Goal: Information Seeking & Learning: Check status

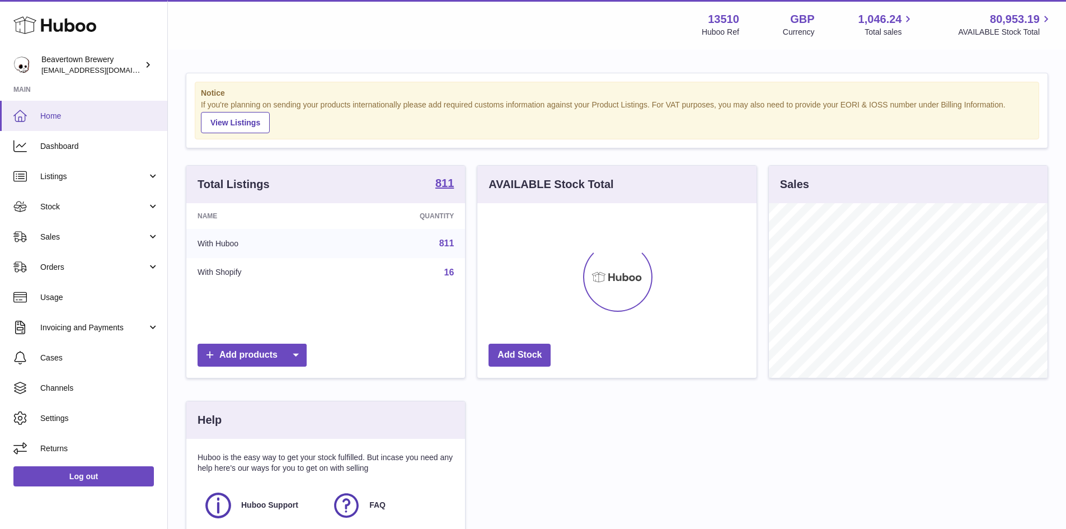
scroll to position [175, 282]
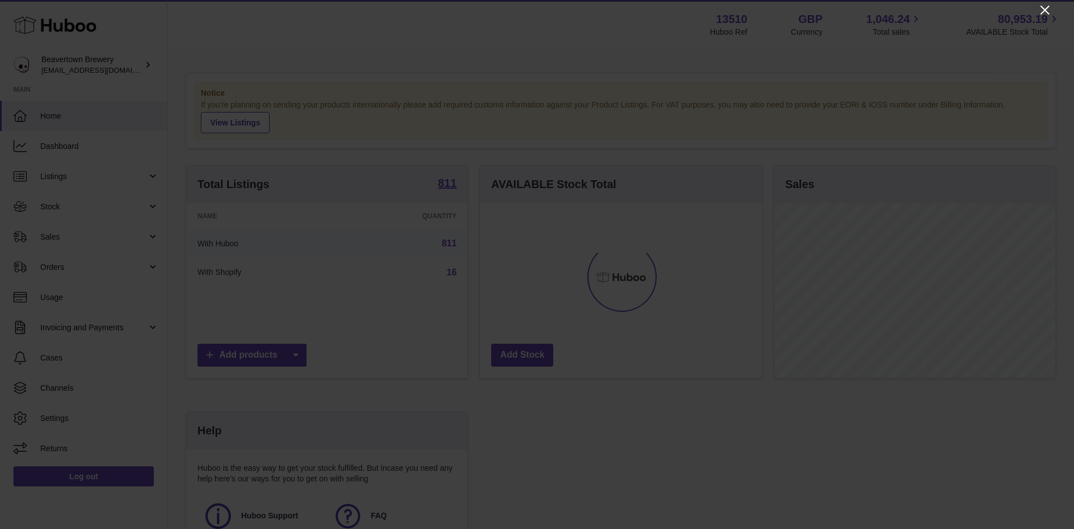
click at [1041, 8] on icon "Close" at bounding box center [1044, 9] width 13 height 13
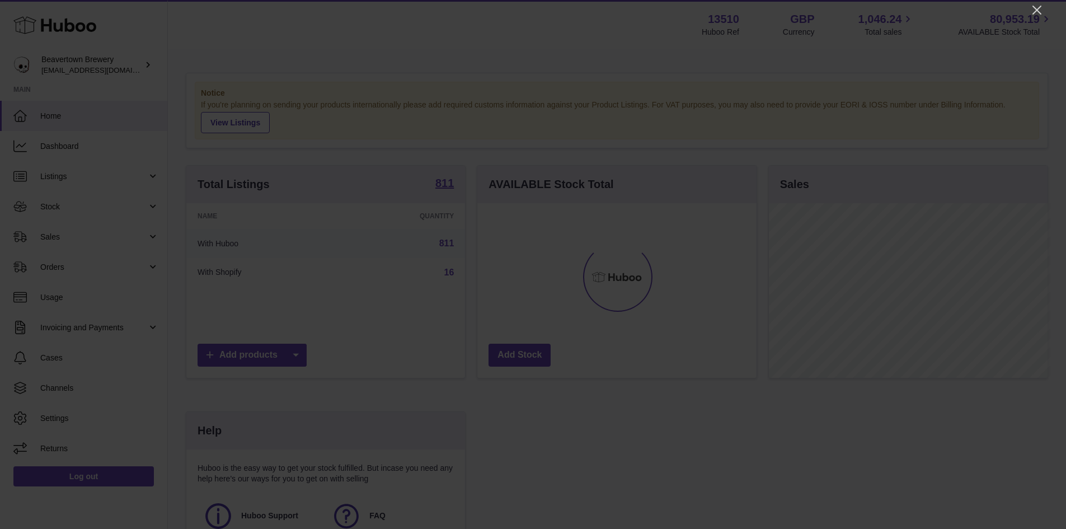
scroll to position [559303, 559199]
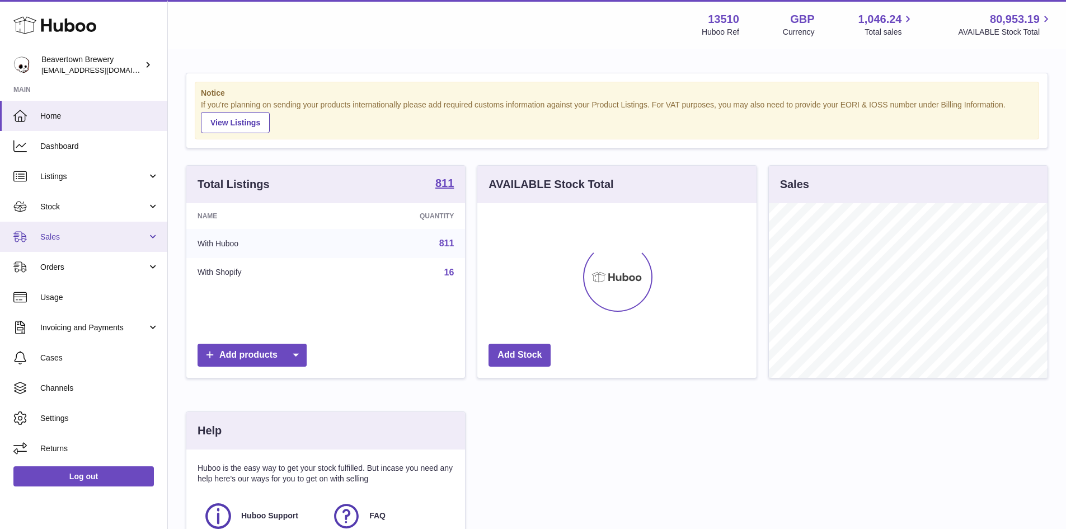
click at [57, 240] on span "Sales" at bounding box center [93, 237] width 107 height 11
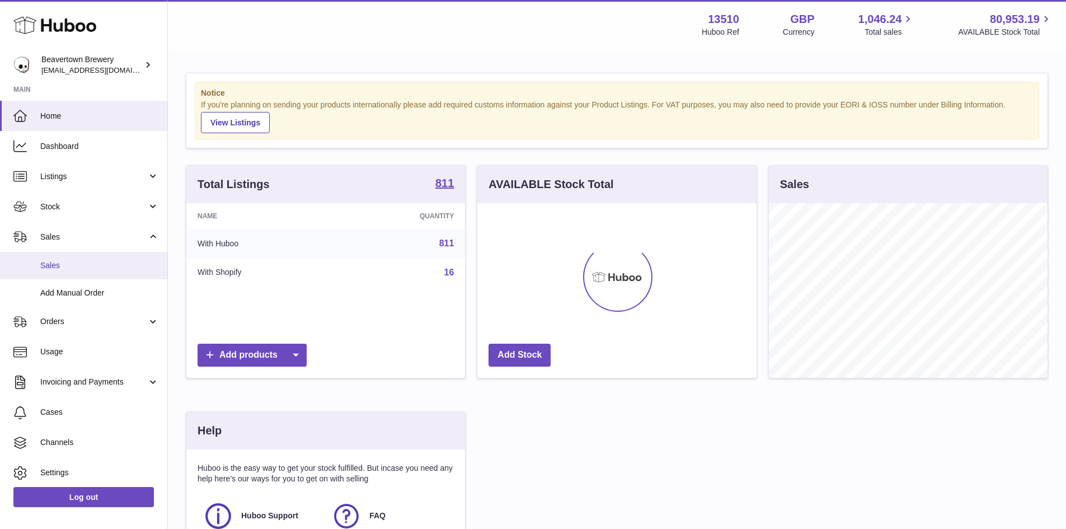
click at [65, 261] on span "Sales" at bounding box center [99, 265] width 119 height 11
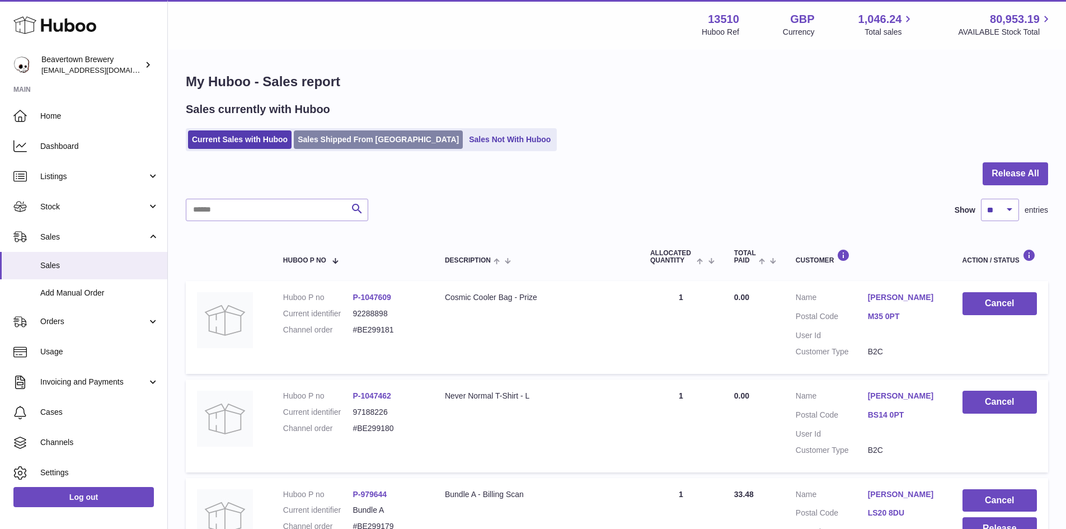
click at [330, 134] on link "Sales Shipped From [GEOGRAPHIC_DATA]" at bounding box center [378, 139] width 169 height 18
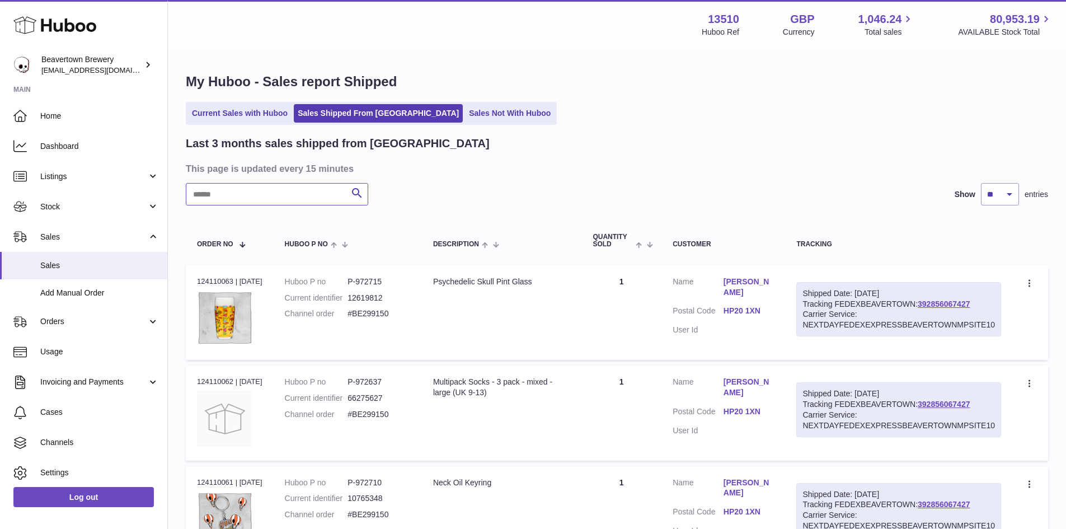
click at [230, 199] on input "text" at bounding box center [277, 194] width 182 height 22
paste input "*********"
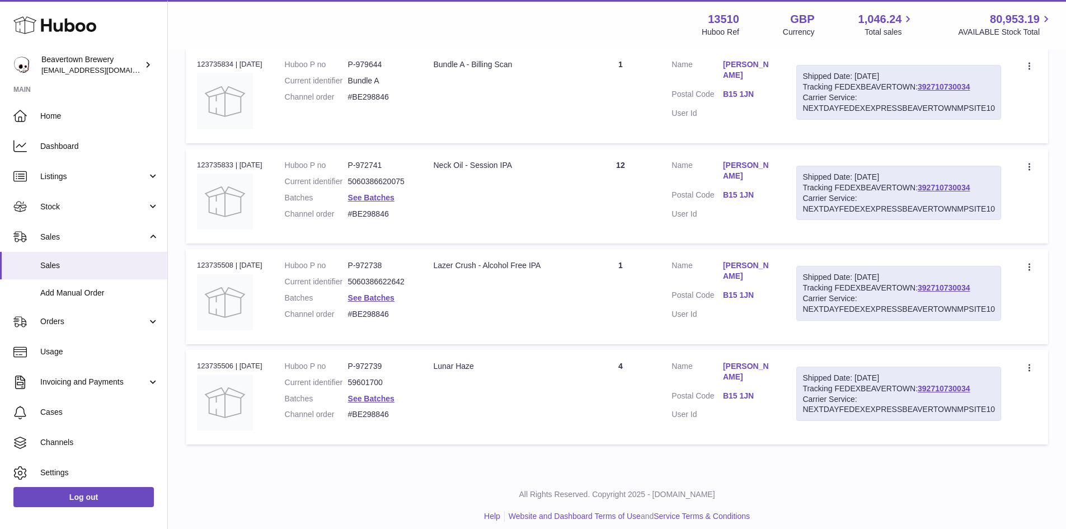
scroll to position [642, 0]
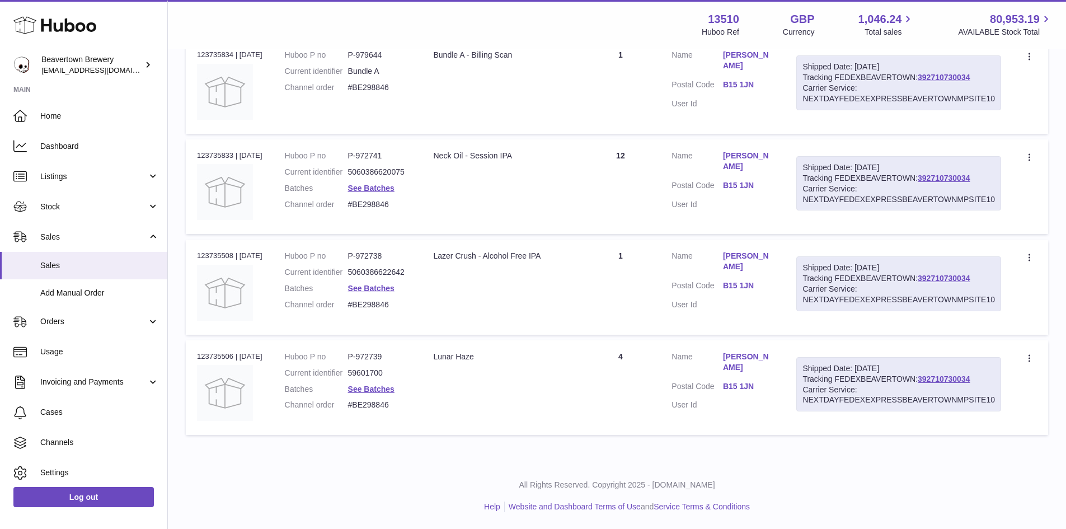
type input "*********"
drag, startPoint x: 382, startPoint y: 254, endPoint x: 367, endPoint y: 254, distance: 14.5
click at [367, 254] on dd "P-972738" at bounding box center [379, 256] width 63 height 11
copy dd "972738"
click at [561, 397] on td "Description Lunar Haze" at bounding box center [501, 387] width 158 height 95
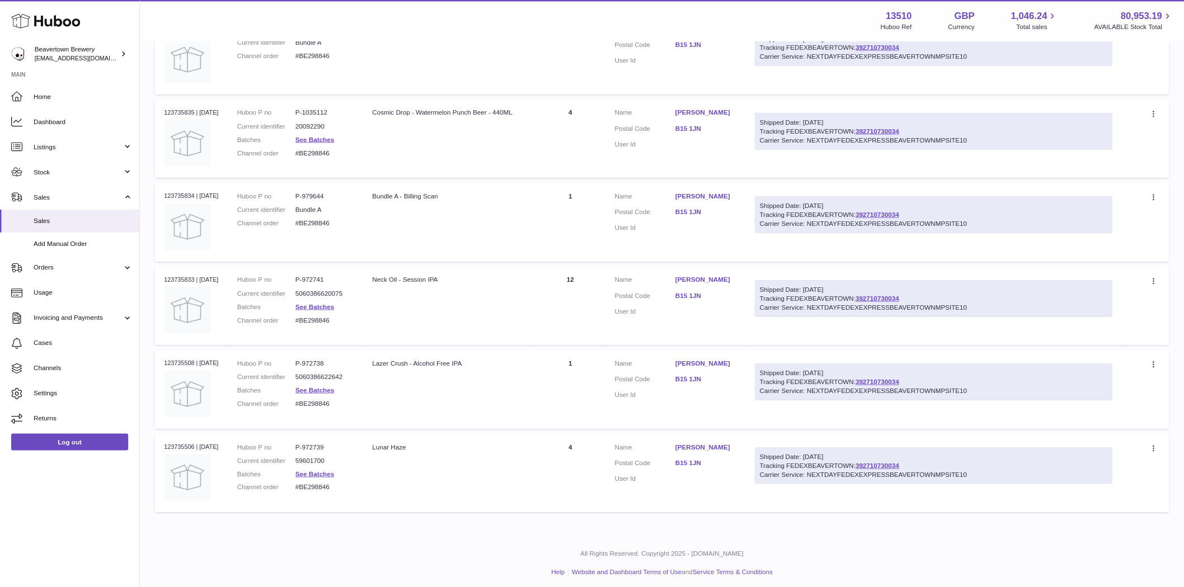
scroll to position [0, 0]
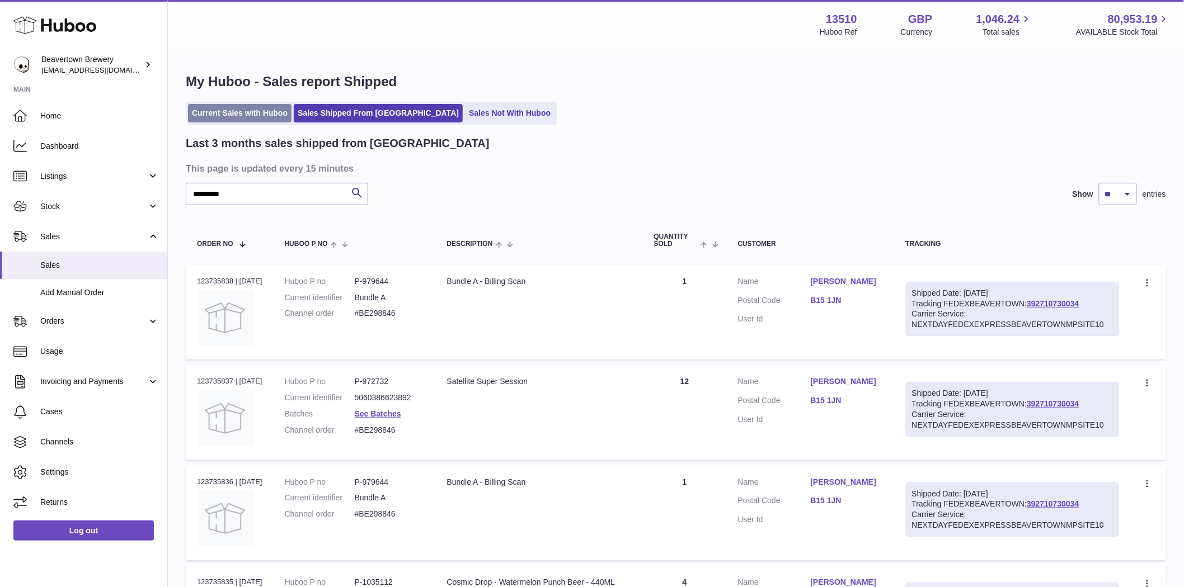
click at [227, 107] on link "Current Sales with Huboo" at bounding box center [240, 113] width 104 height 18
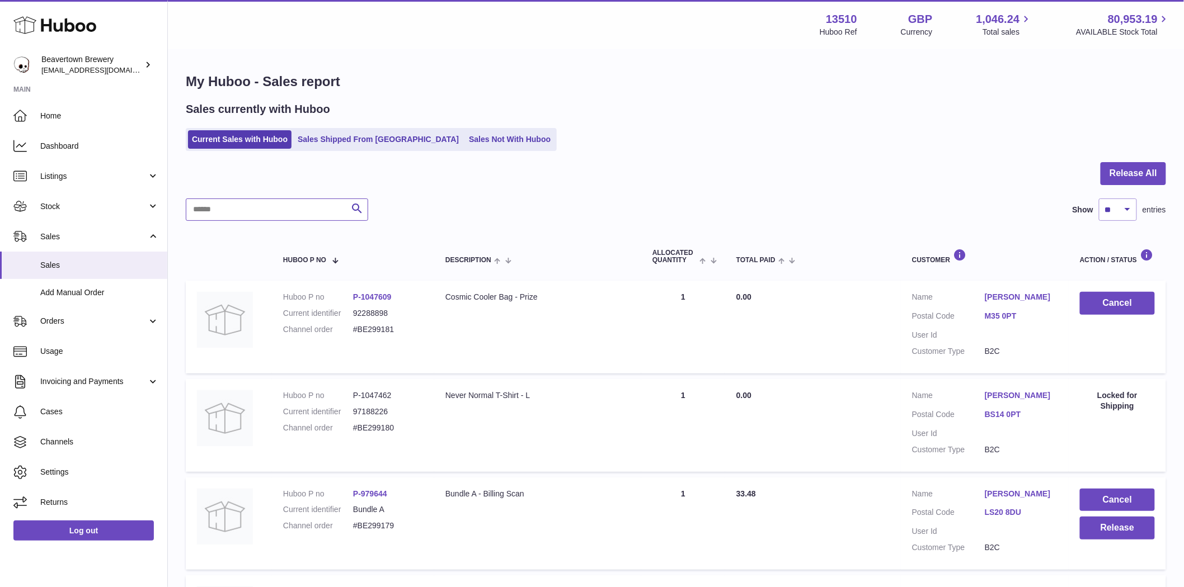
click at [231, 213] on input "text" at bounding box center [277, 210] width 182 height 22
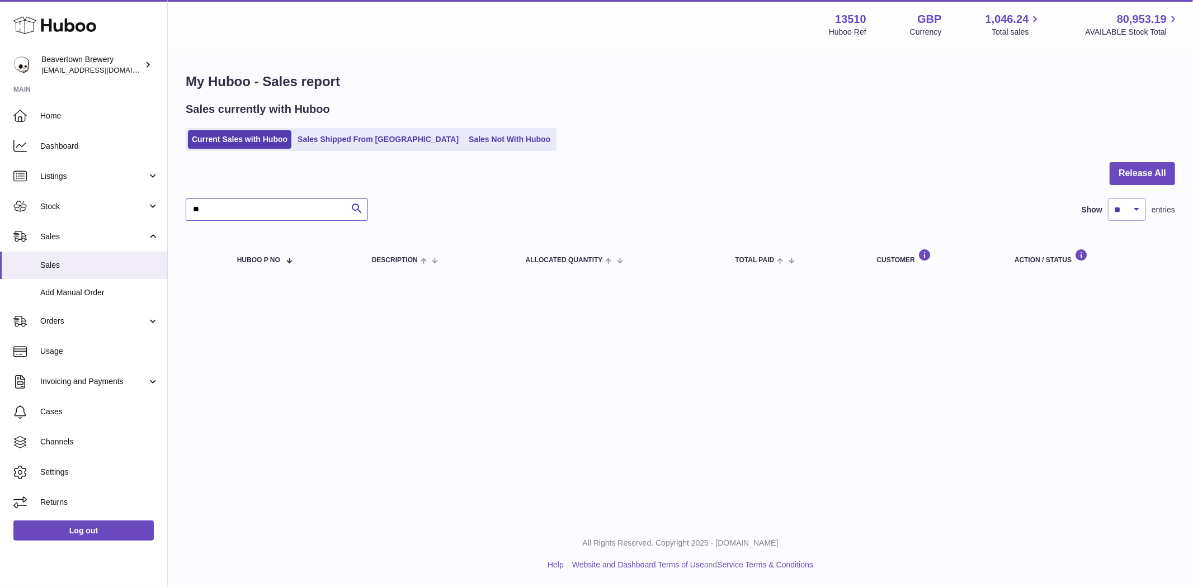
type input "*"
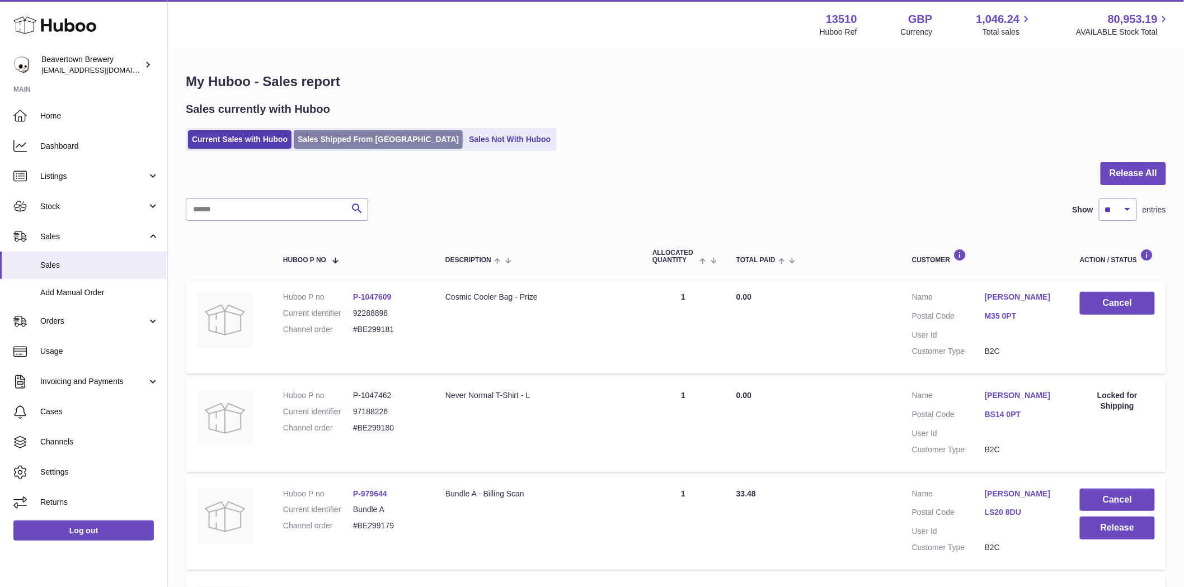
click at [335, 135] on link "Sales Shipped From Huboo" at bounding box center [378, 139] width 169 height 18
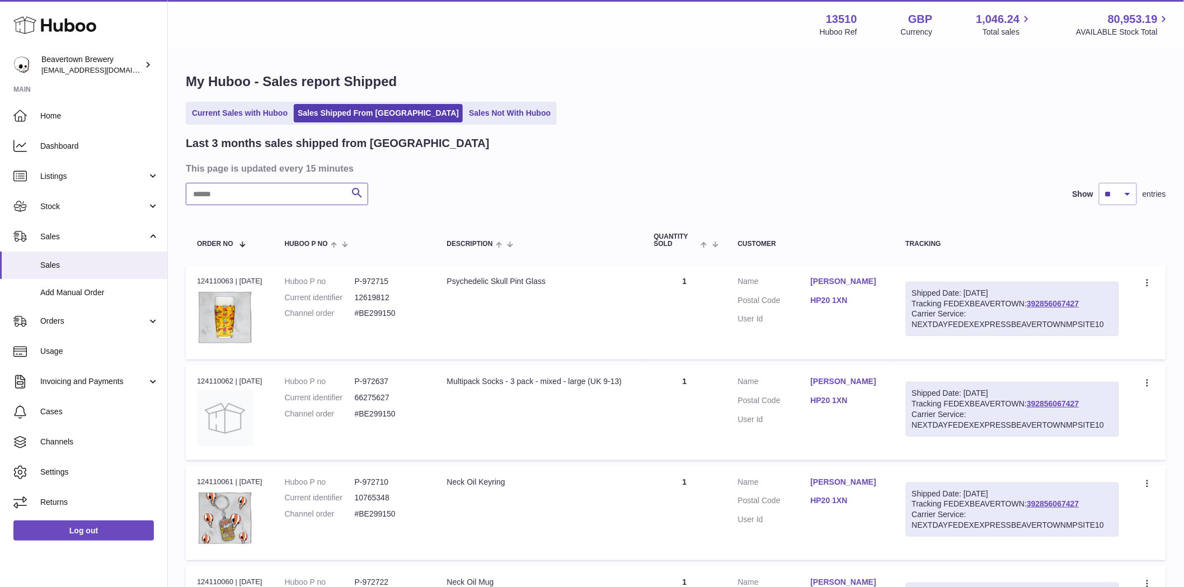
click at [244, 191] on input "text" at bounding box center [277, 194] width 182 height 22
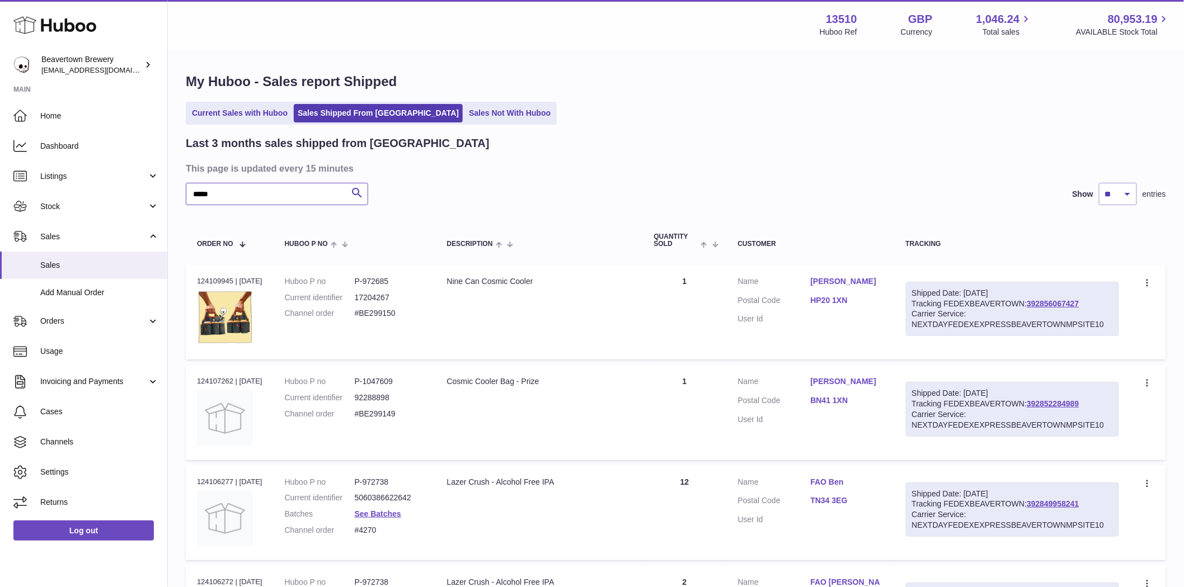
type input "*****"
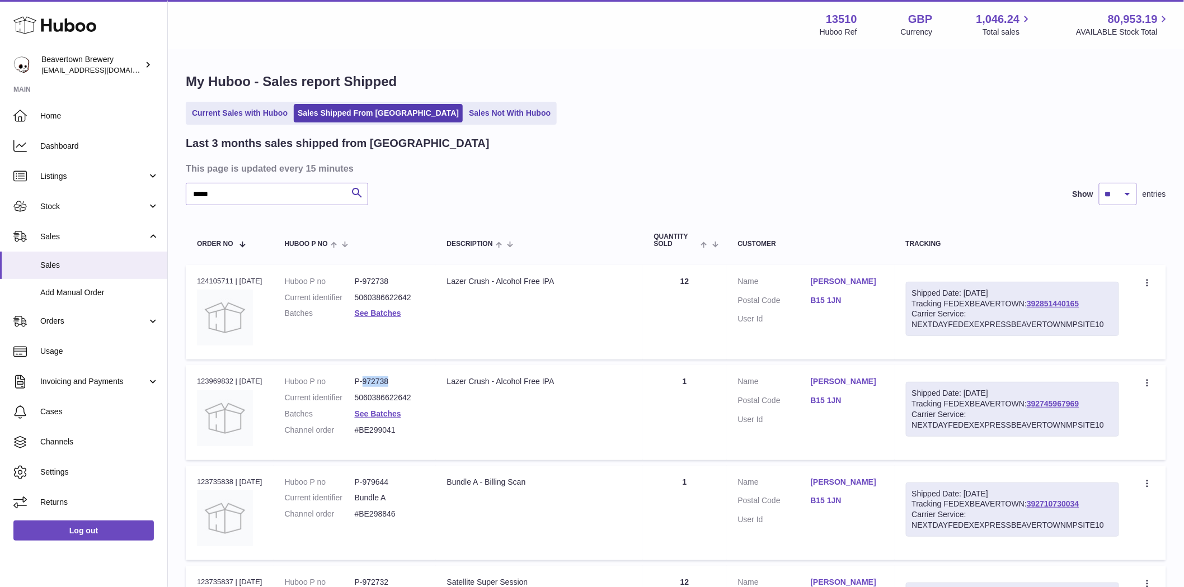
drag, startPoint x: 420, startPoint y: 386, endPoint x: 375, endPoint y: 388, distance: 44.8
click at [375, 388] on dl "Huboo P no P-972738 Current identifier 5060386622642 Batches See Batches Channe…" at bounding box center [355, 409] width 140 height 65
copy dd "972738"
click at [65, 208] on span "Stock" at bounding box center [93, 206] width 107 height 11
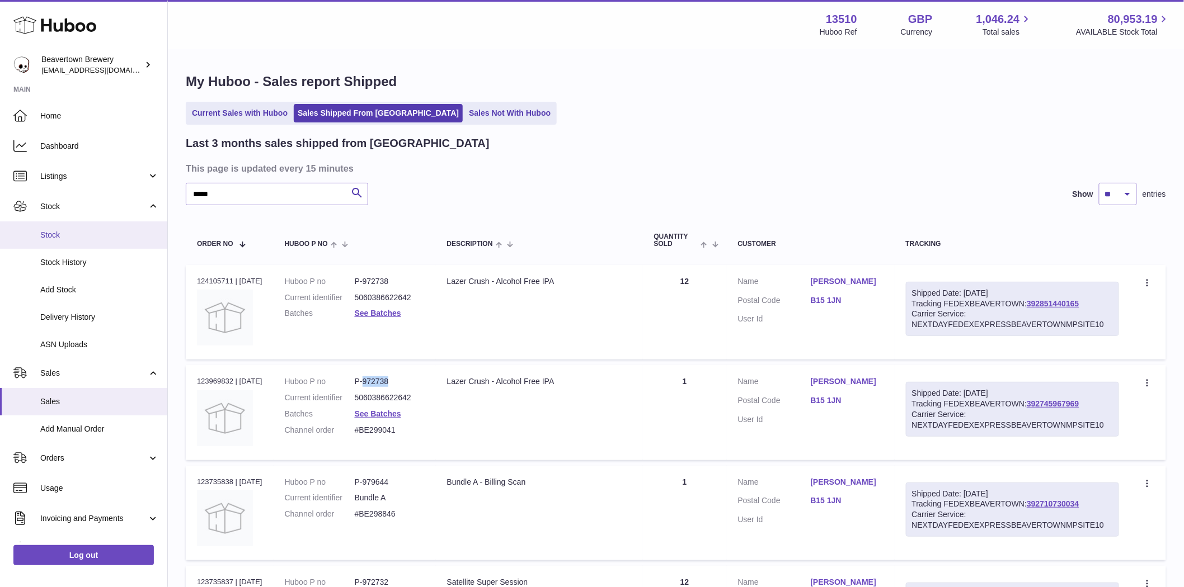
click at [80, 239] on span "Stock" at bounding box center [99, 235] width 119 height 11
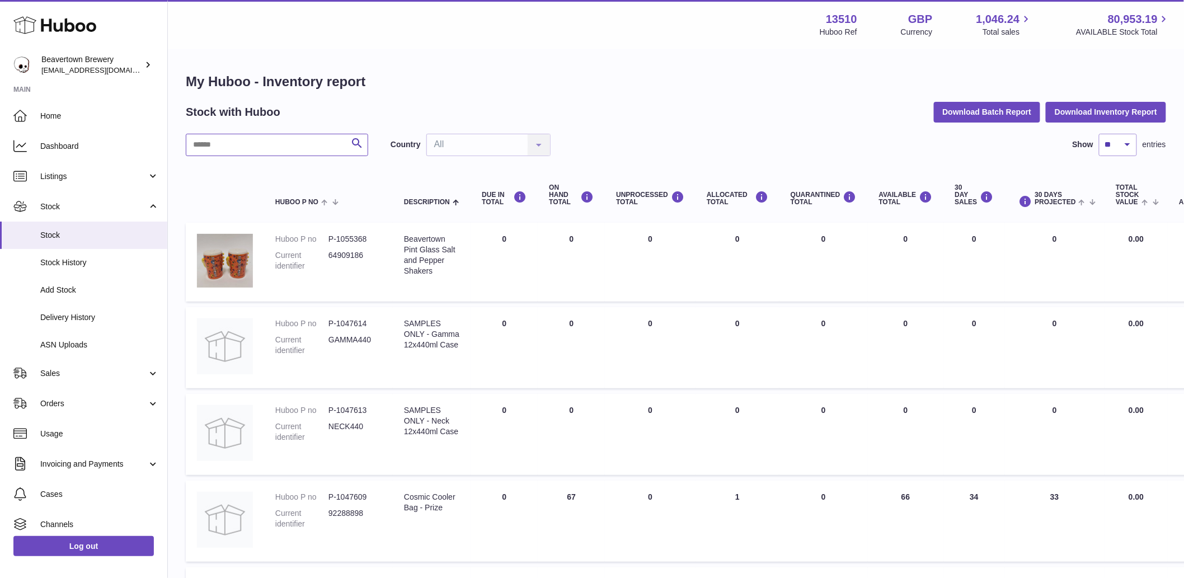
click at [255, 152] on input "text" at bounding box center [277, 145] width 182 height 22
click at [67, 168] on link "Listings" at bounding box center [83, 176] width 167 height 30
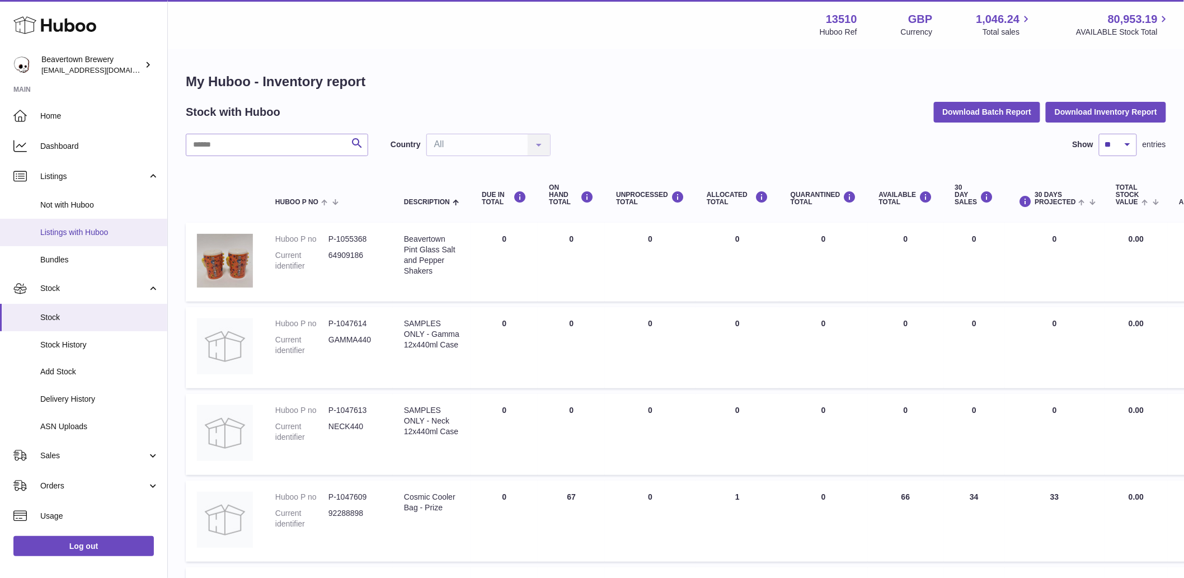
click at [84, 241] on link "Listings with Huboo" at bounding box center [83, 232] width 167 height 27
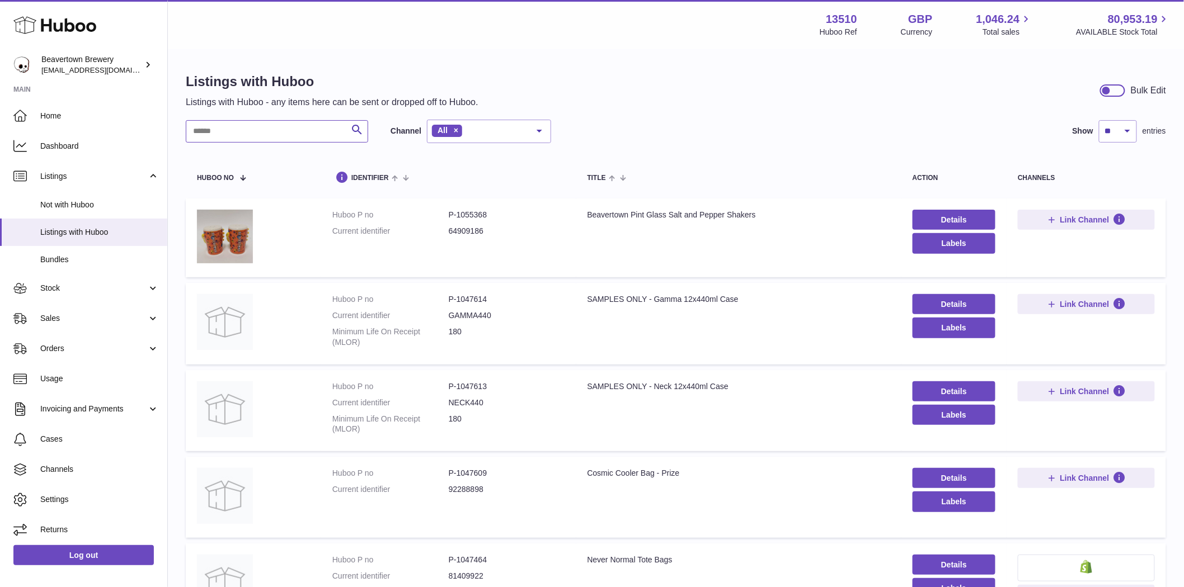
click at [242, 139] on input "text" at bounding box center [277, 131] width 182 height 22
paste input "******"
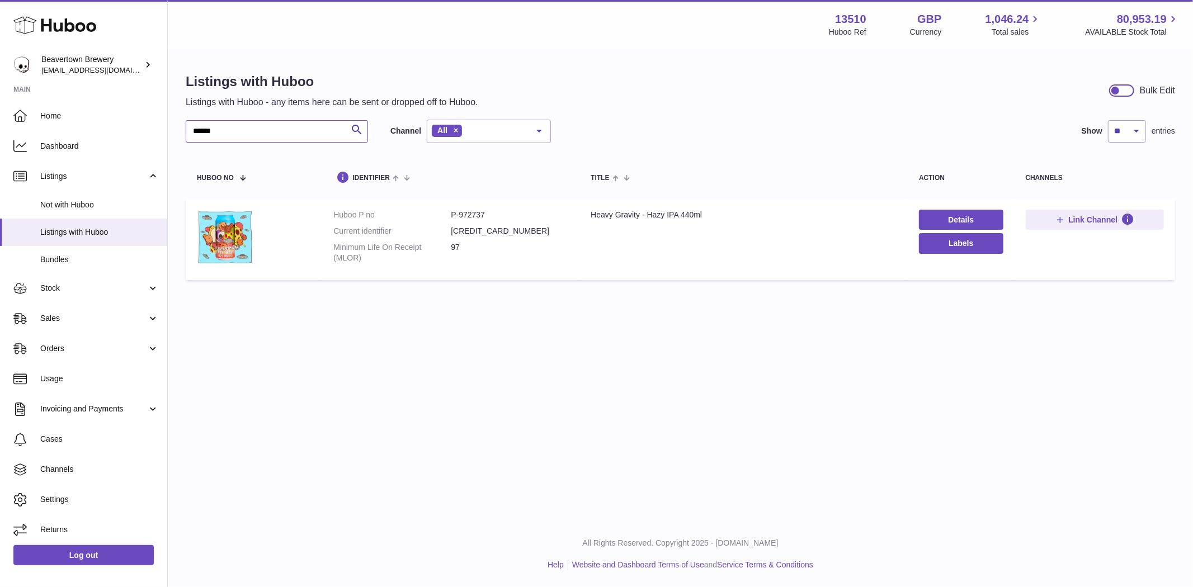
click at [237, 129] on input "******" at bounding box center [277, 131] width 182 height 22
paste input "text"
click at [236, 128] on input "******" at bounding box center [277, 131] width 182 height 22
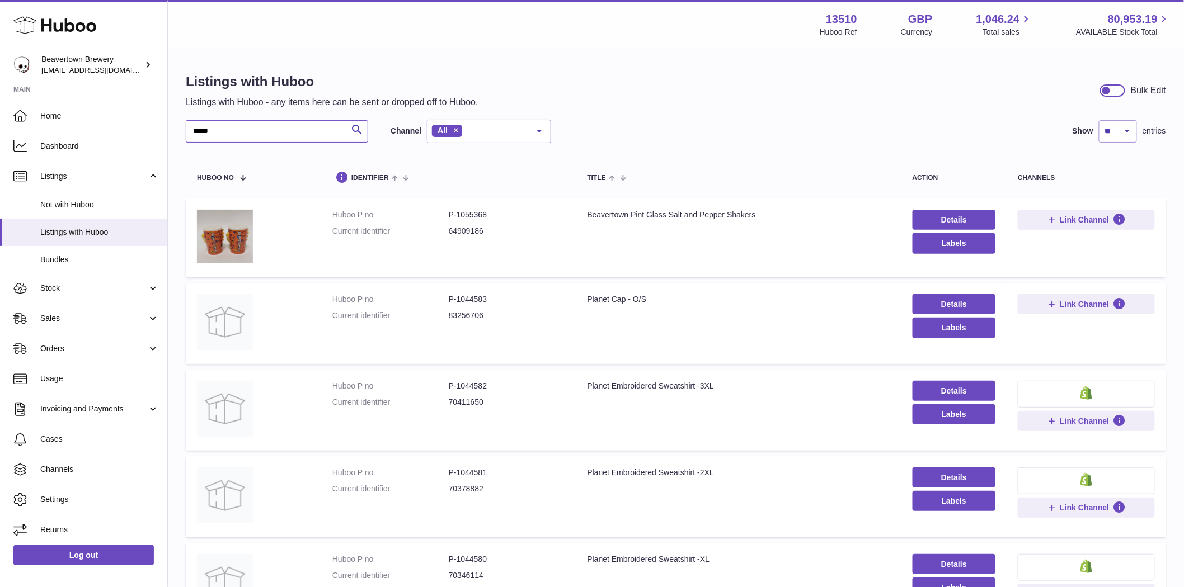
type input "*****"
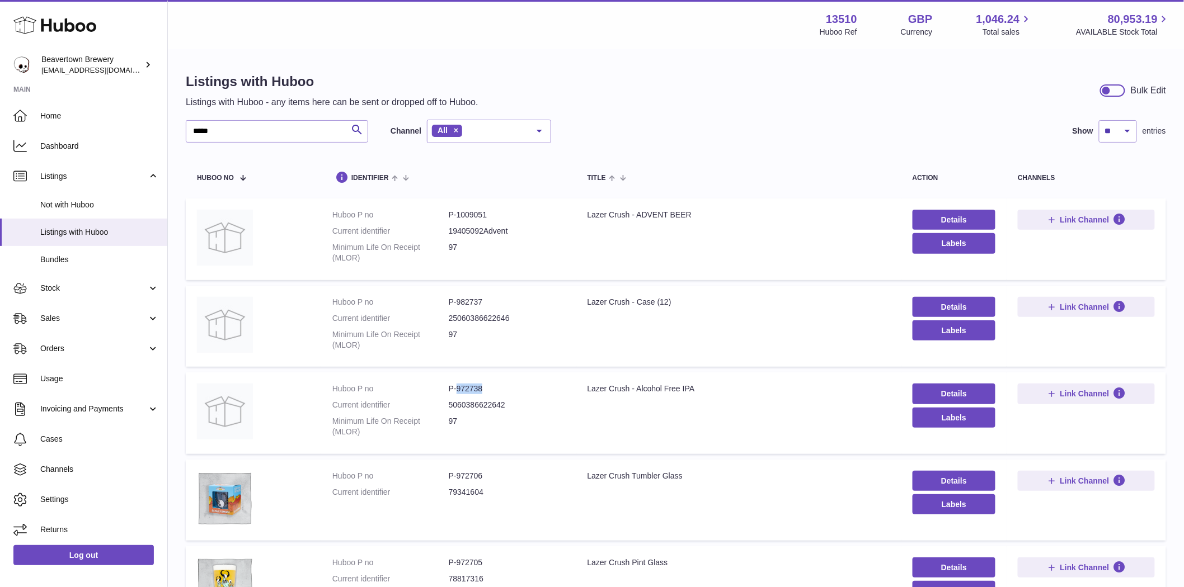
drag, startPoint x: 491, startPoint y: 389, endPoint x: 457, endPoint y: 394, distance: 33.9
click at [457, 394] on dl "Huboo P no P-972738 Current identifier 5060386622642 Minimum Life On Receipt (M…" at bounding box center [448, 413] width 233 height 59
copy dd "972738"
drag, startPoint x: 488, startPoint y: 302, endPoint x: 456, endPoint y: 306, distance: 32.7
click at [456, 306] on dd "P-982737" at bounding box center [507, 302] width 116 height 11
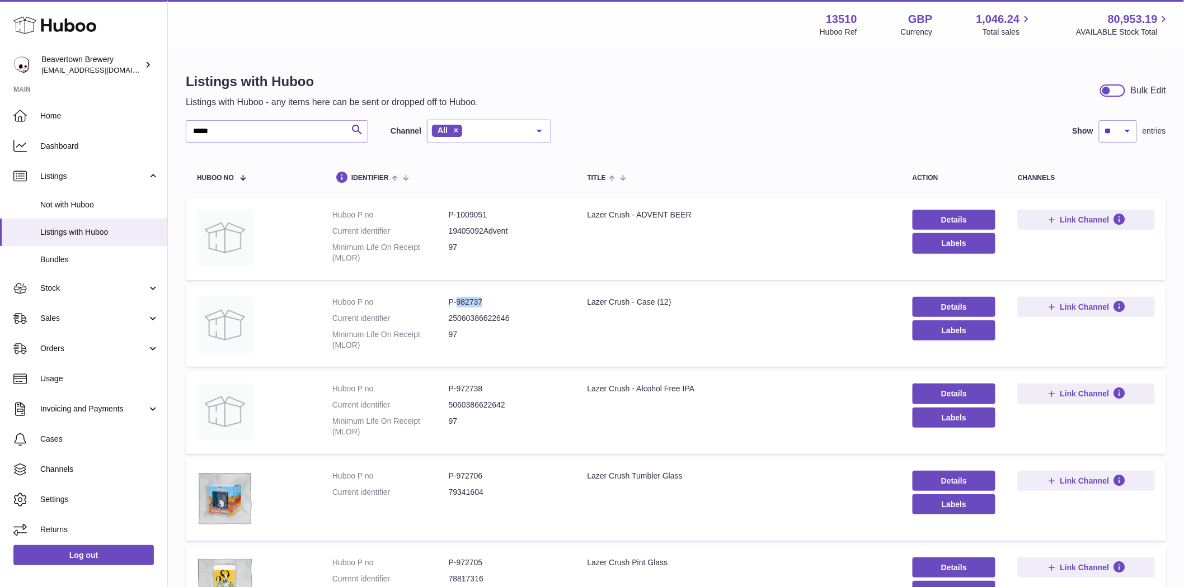
copy dd "982737"
click at [507, 298] on dd "P-982737" at bounding box center [507, 302] width 116 height 11
drag, startPoint x: 504, startPoint y: 302, endPoint x: 474, endPoint y: 303, distance: 29.7
click at [501, 302] on dd "P-982737" at bounding box center [507, 302] width 116 height 11
click at [467, 302] on dd "P-982737" at bounding box center [507, 302] width 116 height 11
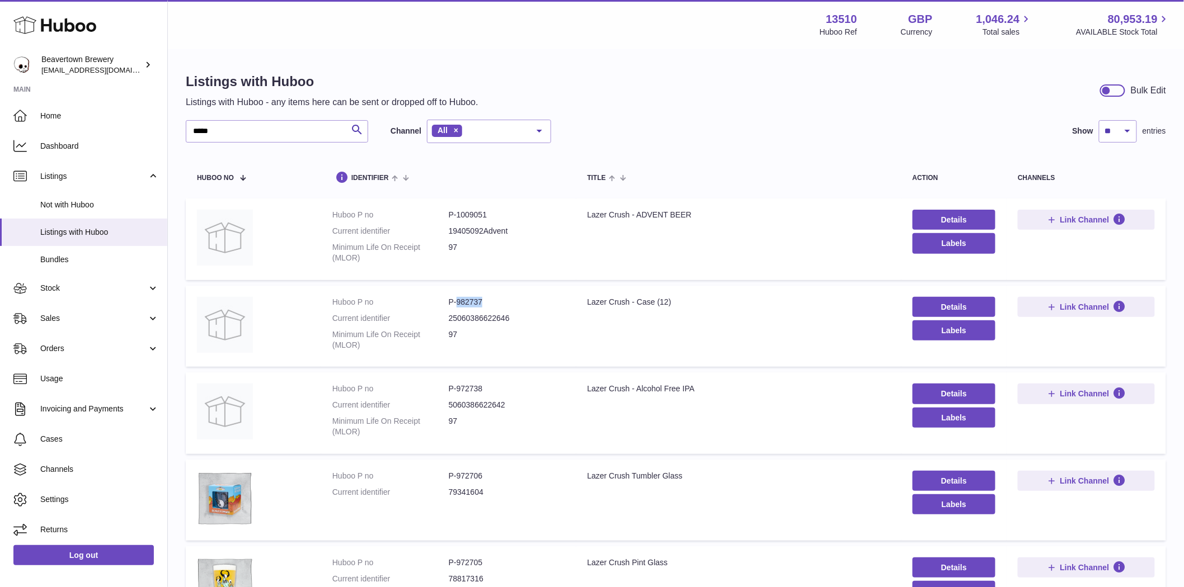
drag, startPoint x: 485, startPoint y: 303, endPoint x: 457, endPoint y: 305, distance: 28.0
click at [457, 305] on dd "P-982737" at bounding box center [507, 302] width 116 height 11
copy dd "982737"
drag, startPoint x: 489, startPoint y: 390, endPoint x: 457, endPoint y: 393, distance: 32.0
click at [457, 393] on dd "P-972738" at bounding box center [507, 389] width 116 height 11
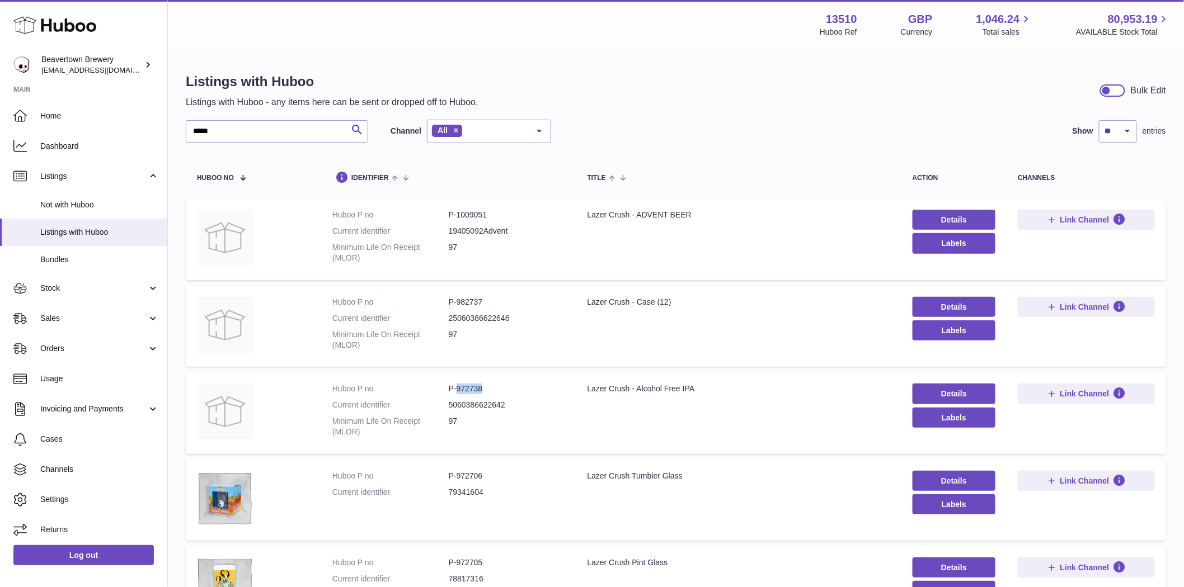
copy dd "972738"
click at [60, 321] on span "Sales" at bounding box center [93, 318] width 107 height 11
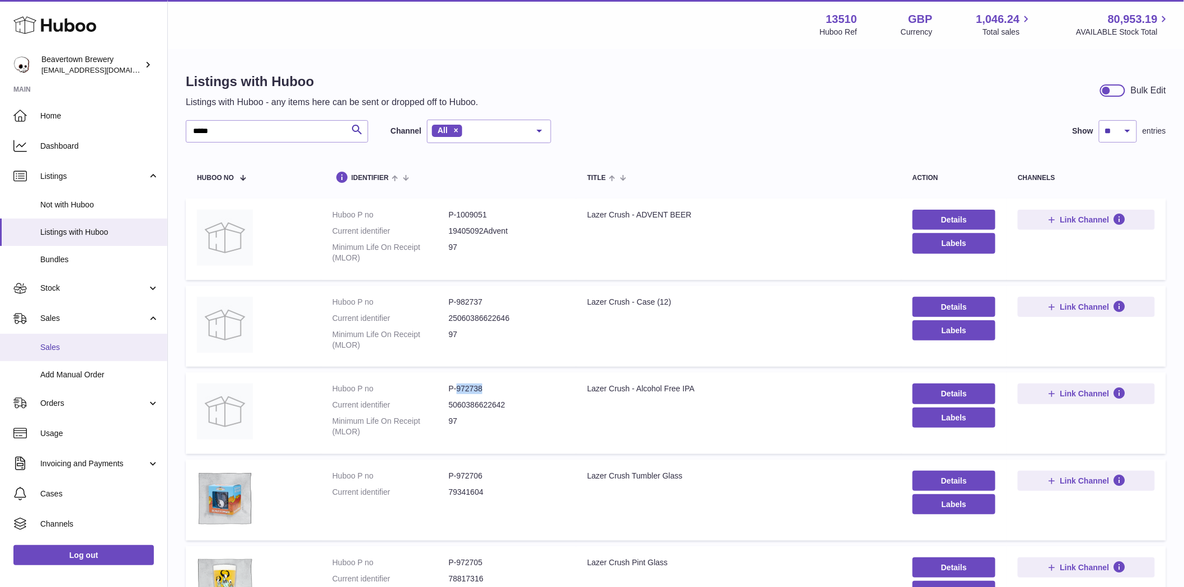
click at [71, 349] on span "Sales" at bounding box center [99, 347] width 119 height 11
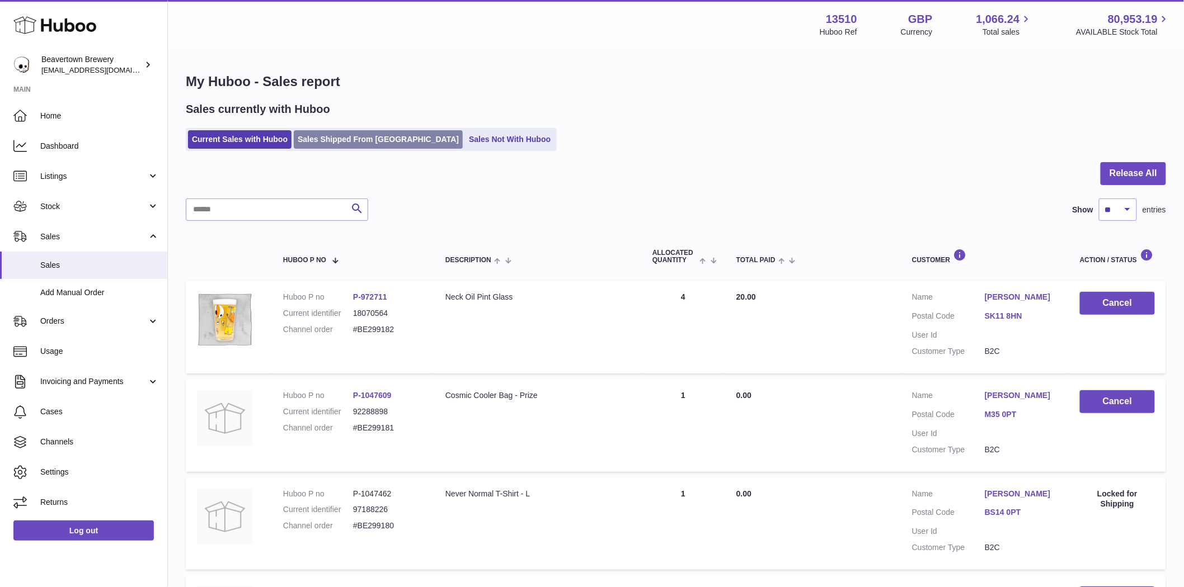
click at [303, 140] on link "Sales Shipped From [GEOGRAPHIC_DATA]" at bounding box center [378, 139] width 169 height 18
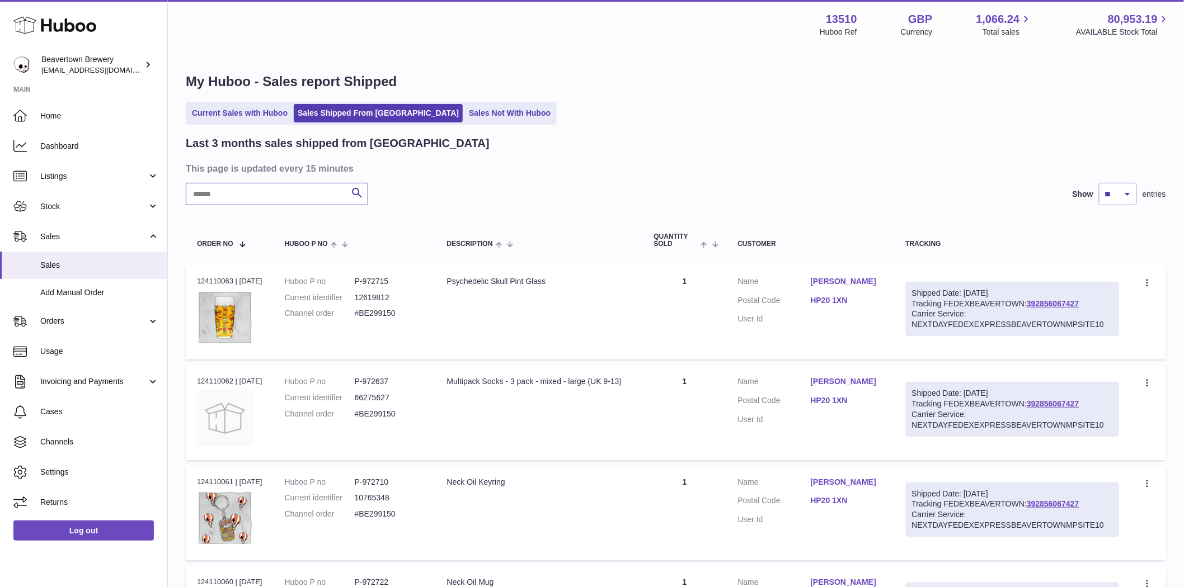
click at [214, 203] on input "text" at bounding box center [277, 194] width 182 height 22
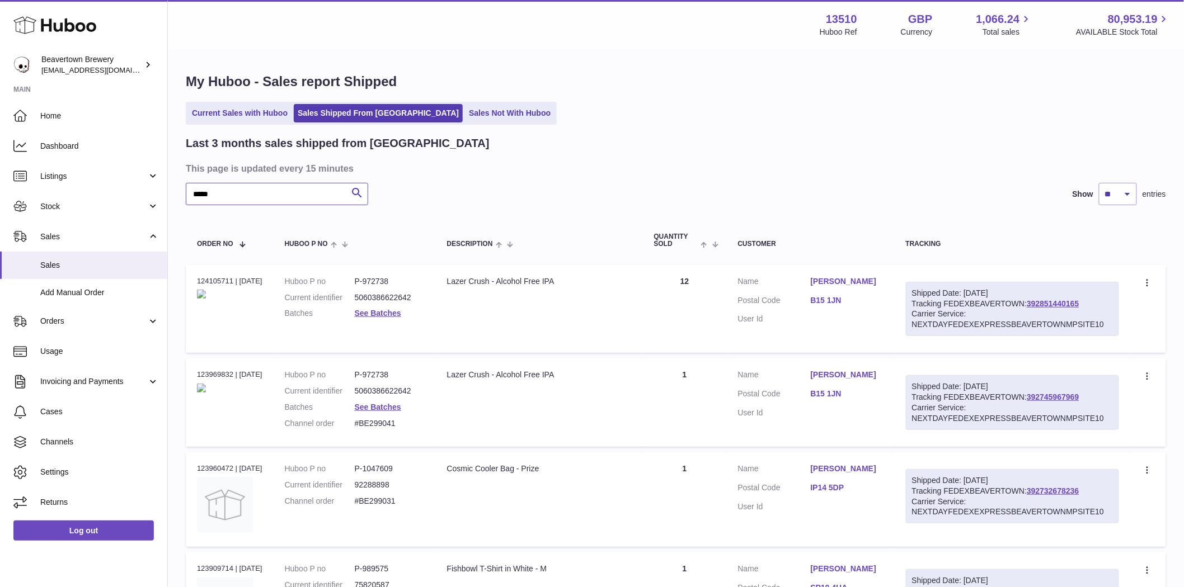
type input "*****"
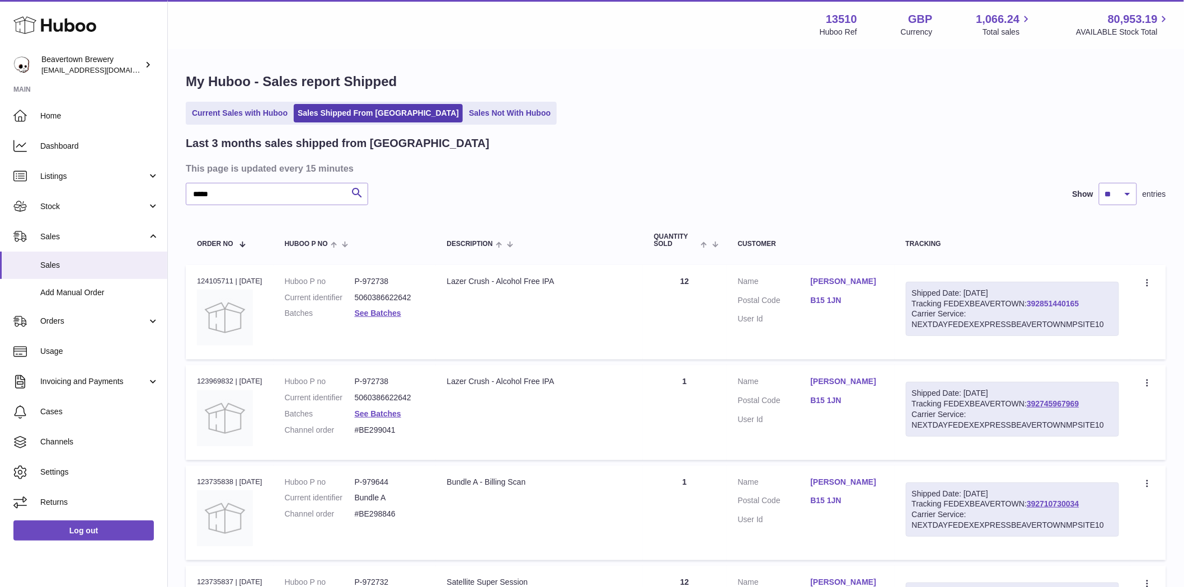
drag, startPoint x: 1095, startPoint y: 306, endPoint x: 1036, endPoint y: 308, distance: 59.9
click at [1036, 308] on div "Shipped Date: [DATE] Tracking FEDEXBEAVERTOWN: 392851440165 Carrier Service: NE…" at bounding box center [1012, 309] width 213 height 55
copy link "392851440165"
